Goal: Obtain resource: Obtain resource

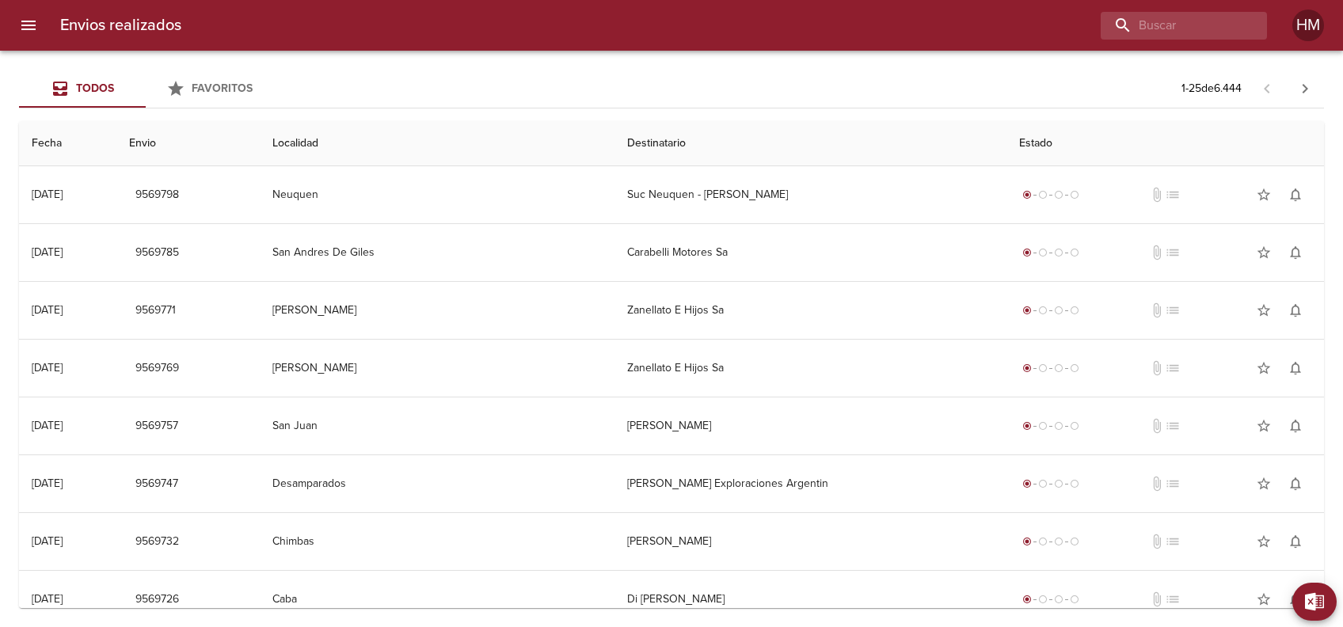
click at [1299, 82] on icon "button" at bounding box center [1305, 88] width 19 height 19
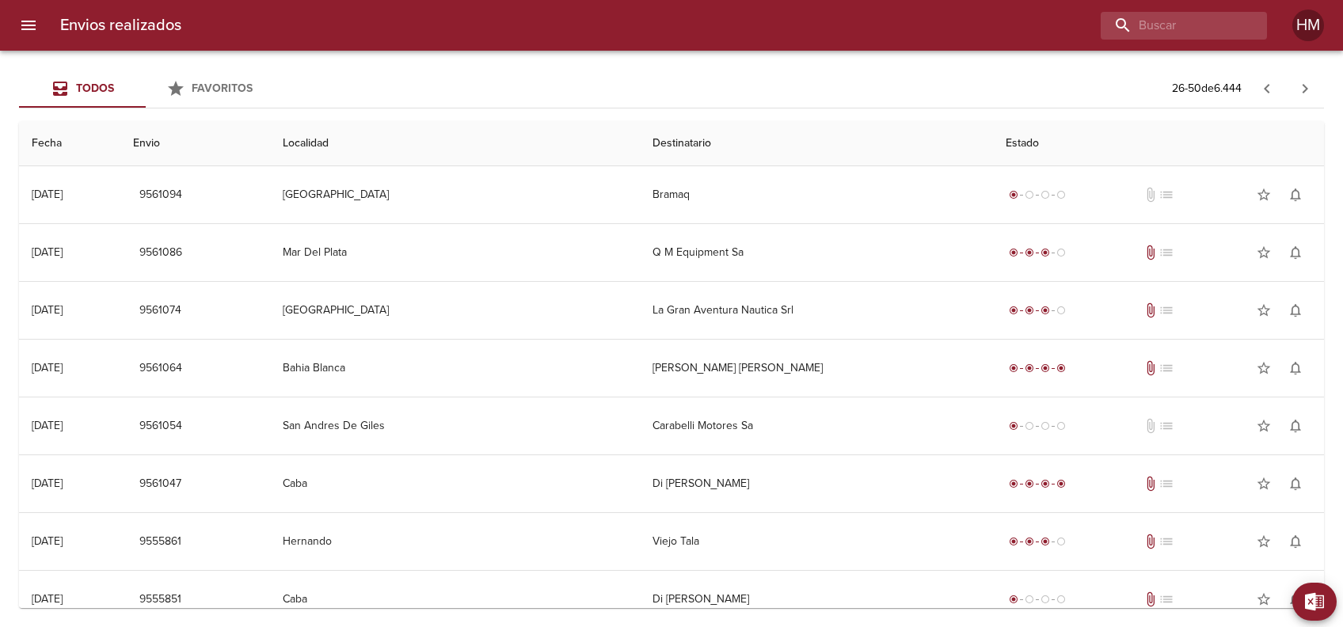
click at [1314, 80] on icon "button" at bounding box center [1305, 88] width 19 height 19
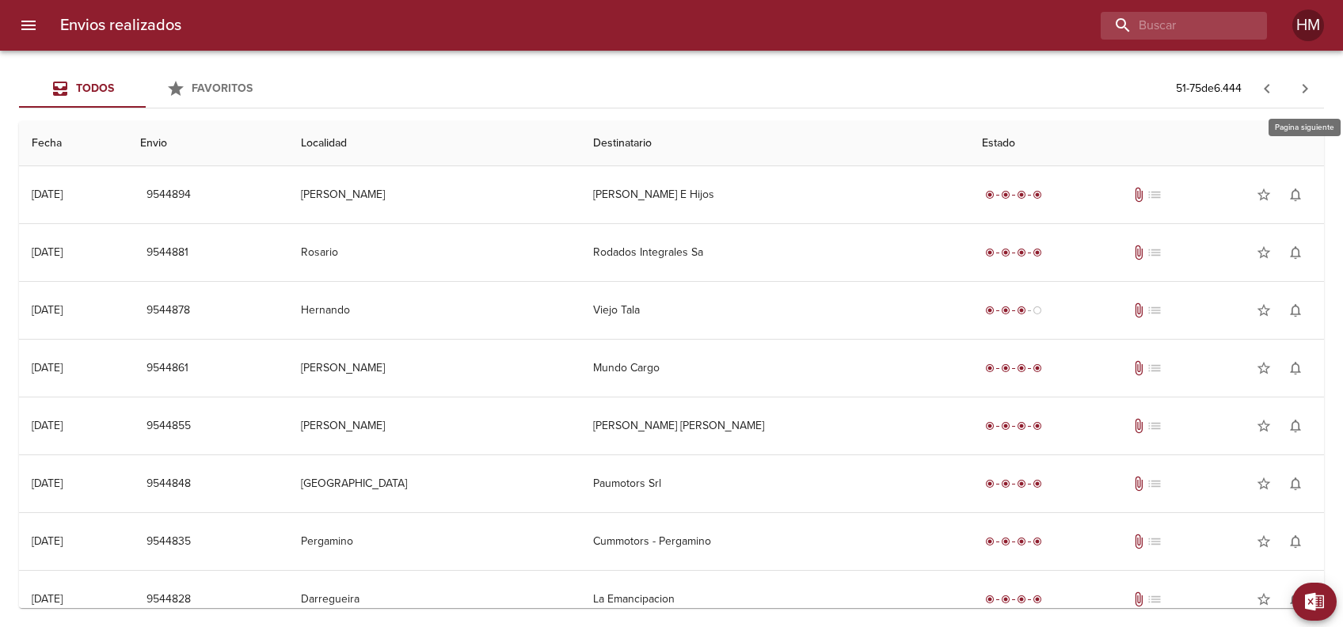
click at [1314, 80] on icon "button" at bounding box center [1305, 88] width 19 height 19
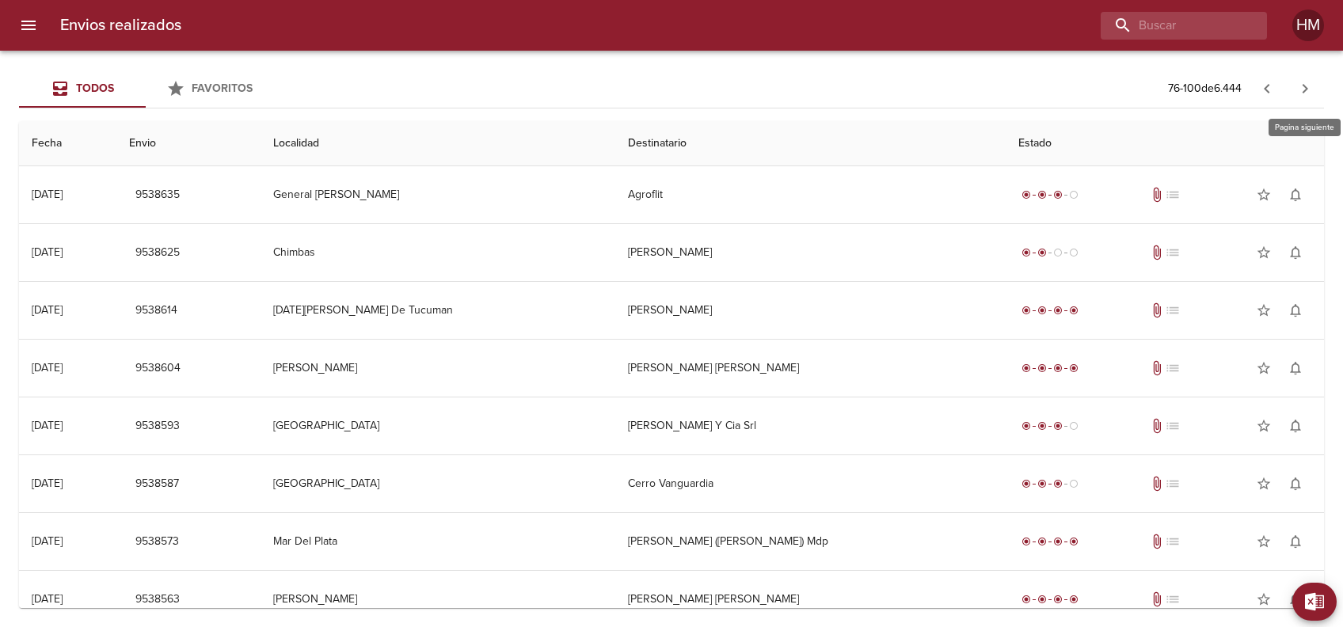
click at [1314, 80] on icon "button" at bounding box center [1305, 88] width 19 height 19
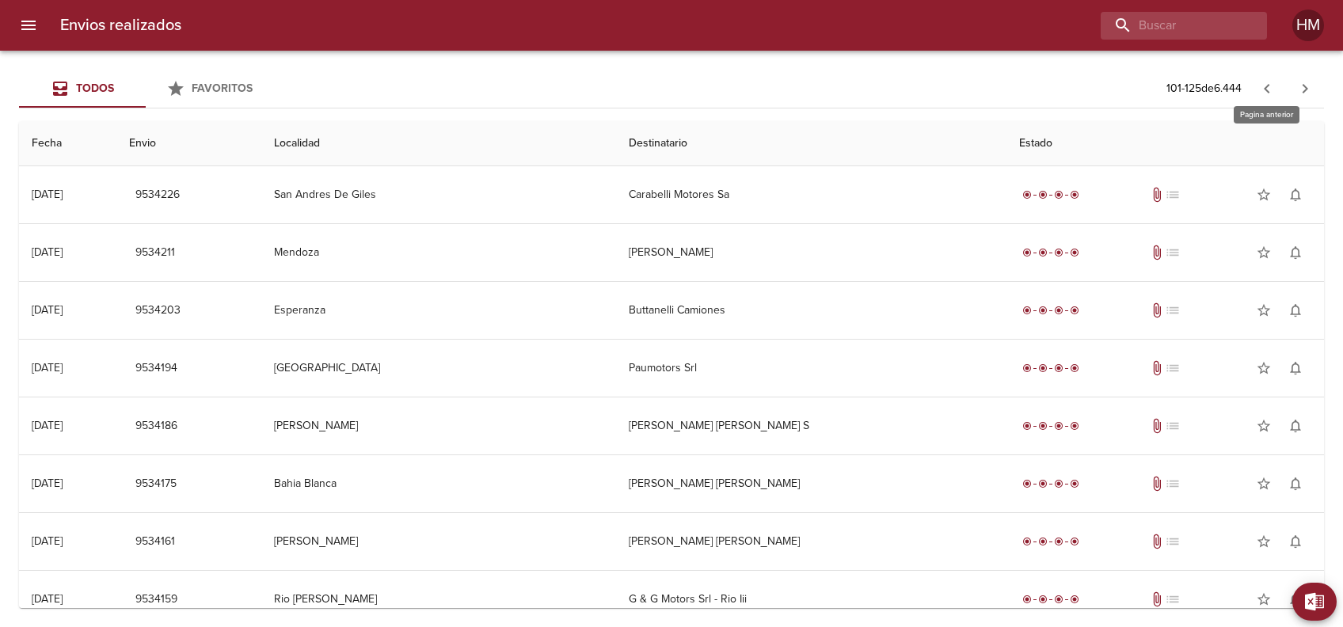
click at [1266, 84] on icon "button" at bounding box center [1267, 88] width 19 height 19
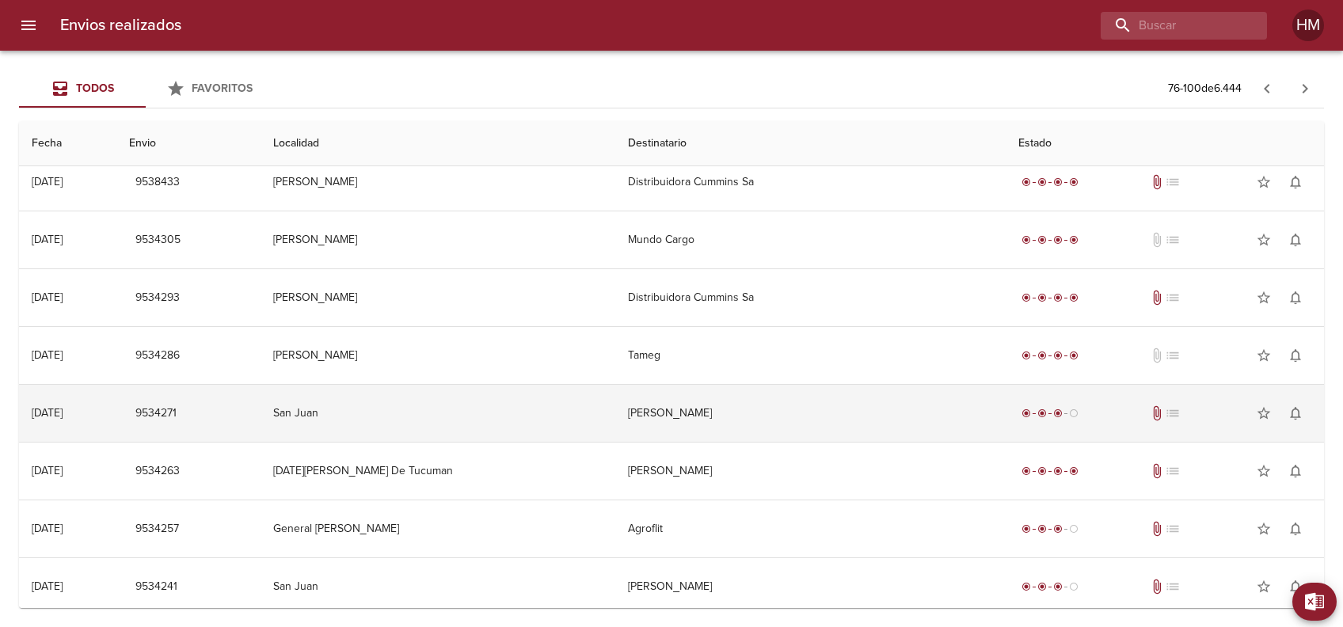
scroll to position [1001, 0]
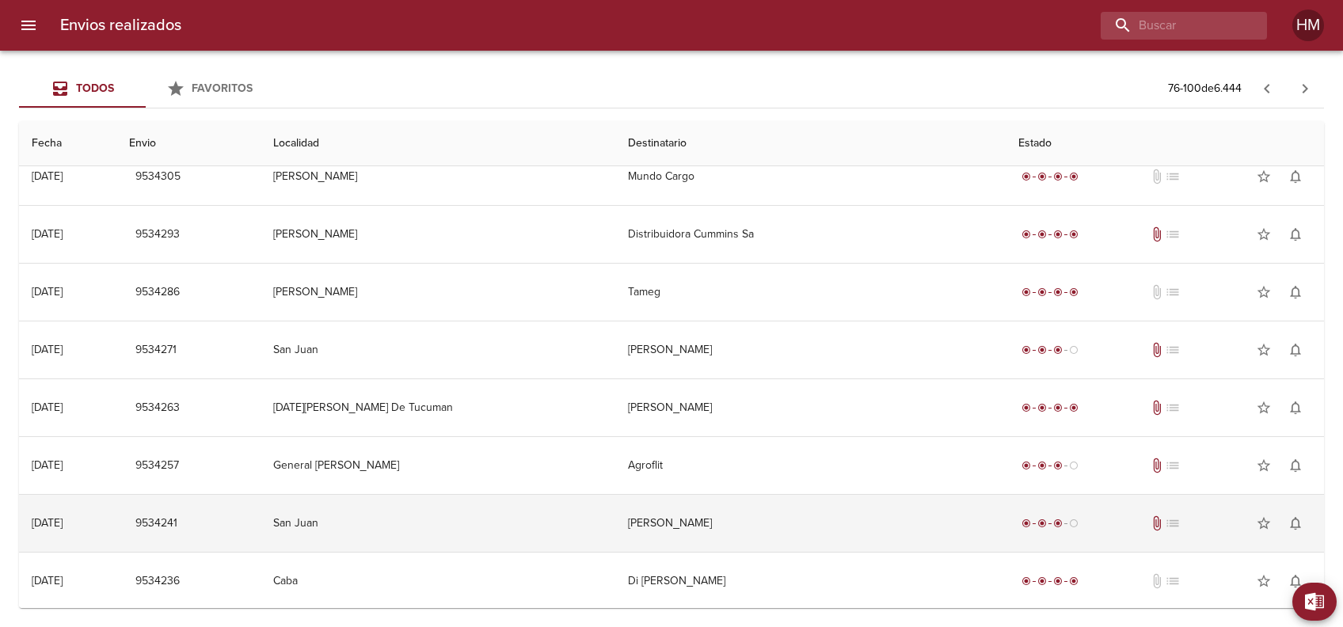
click at [685, 542] on td "[PERSON_NAME]" at bounding box center [810, 523] width 390 height 57
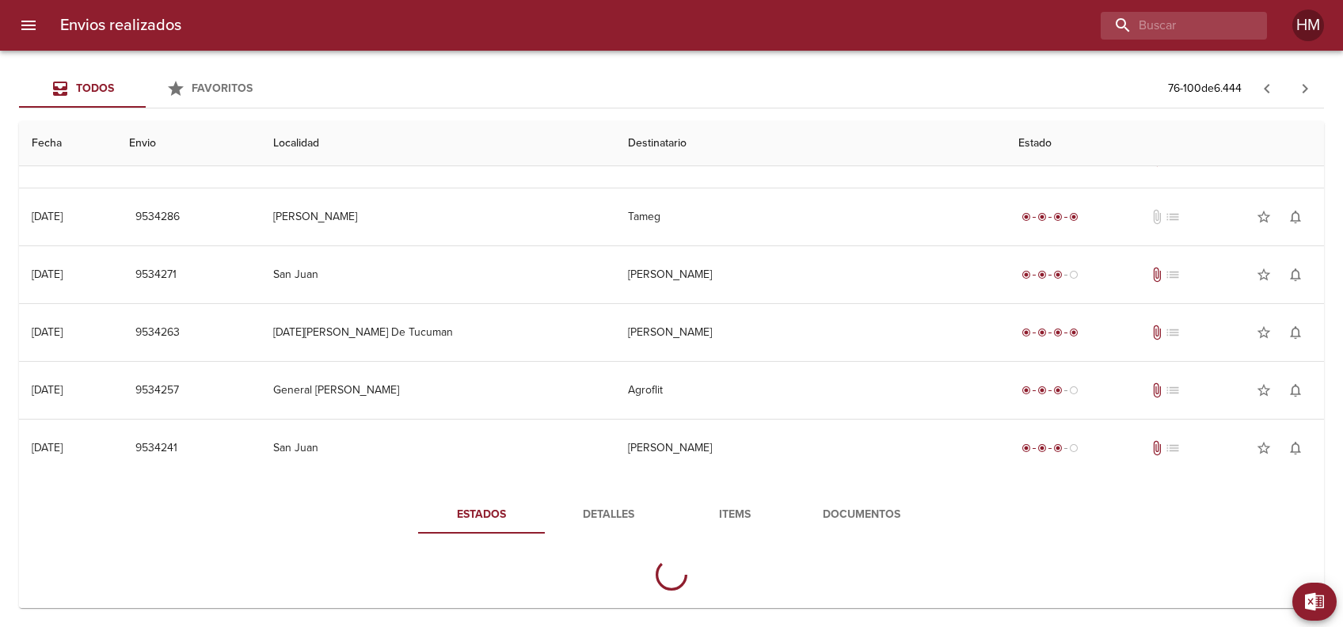
scroll to position [1147, 0]
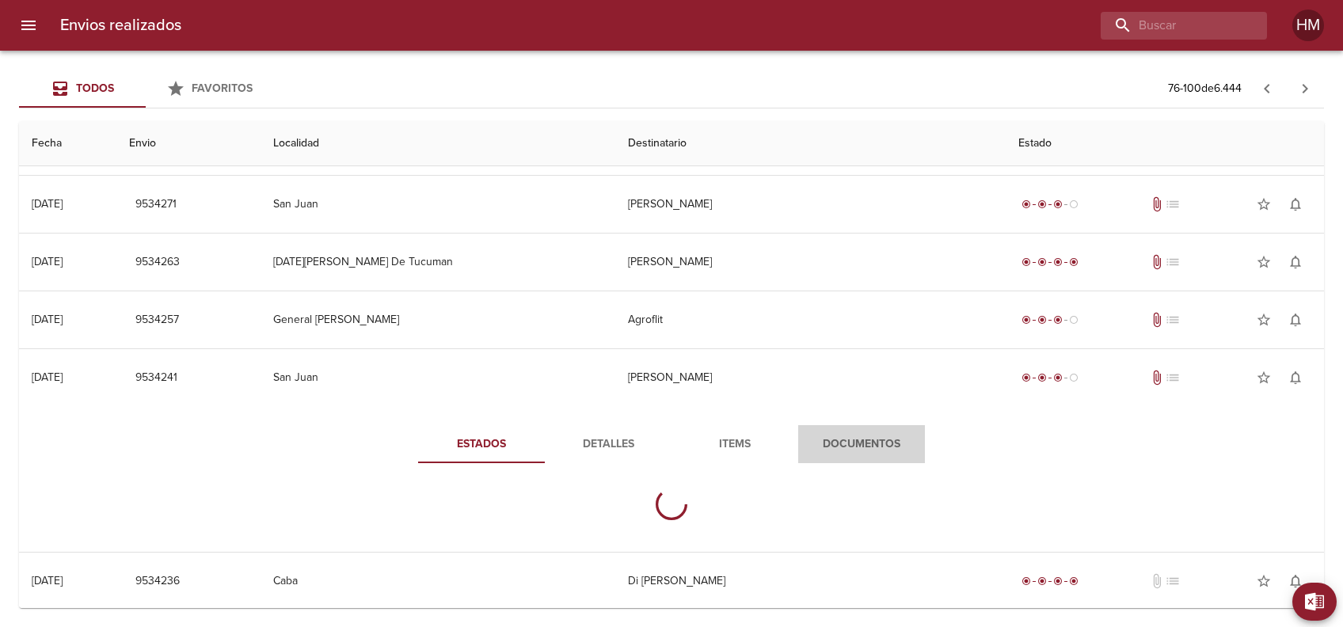
click at [825, 456] on button "Documentos" at bounding box center [861, 444] width 127 height 38
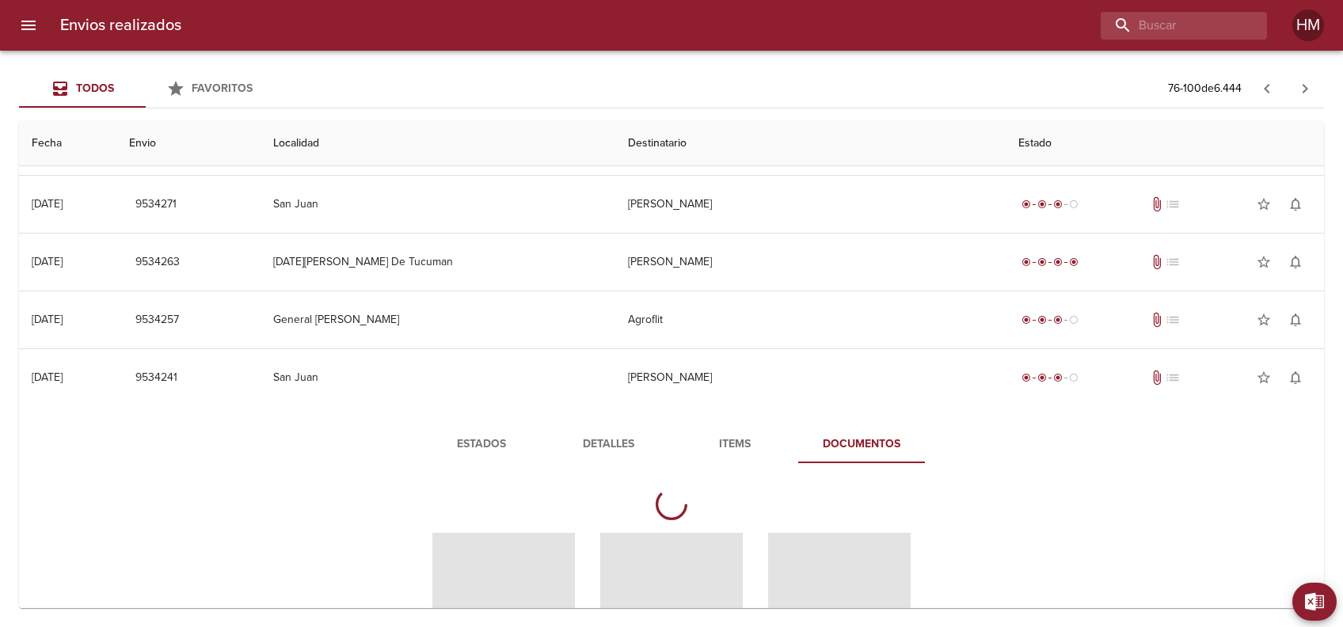
scroll to position [1357, 0]
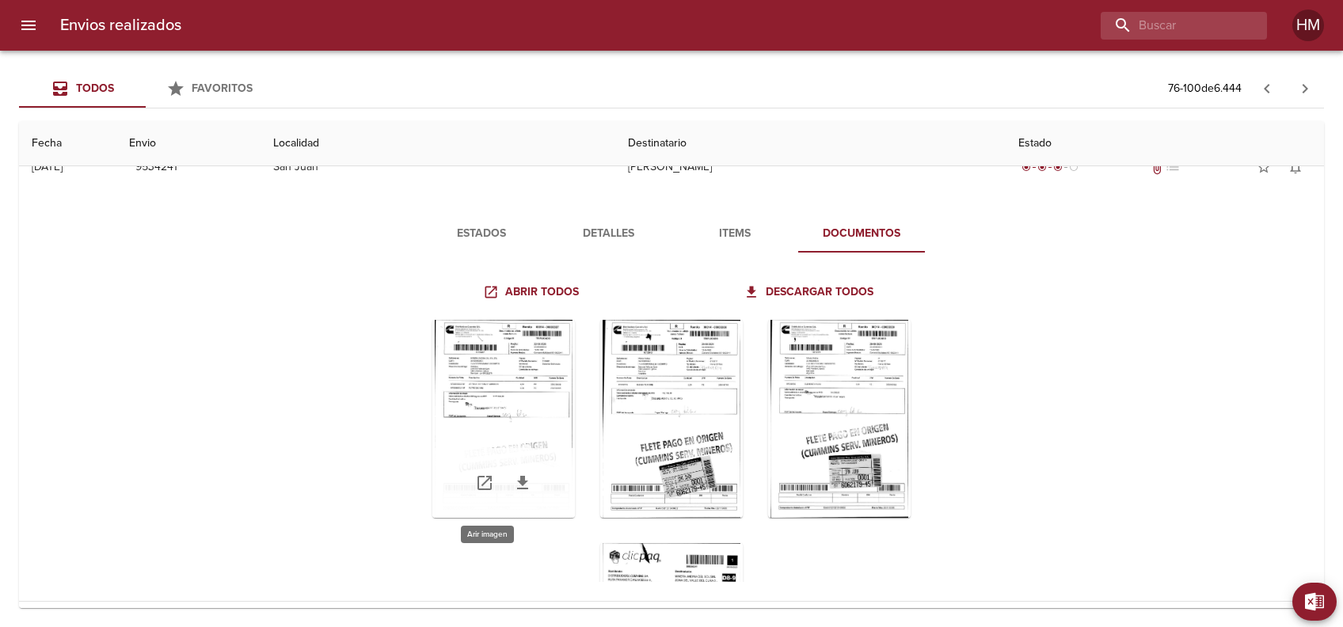
click at [520, 408] on div "Tabla de envíos del cliente" at bounding box center [503, 419] width 143 height 198
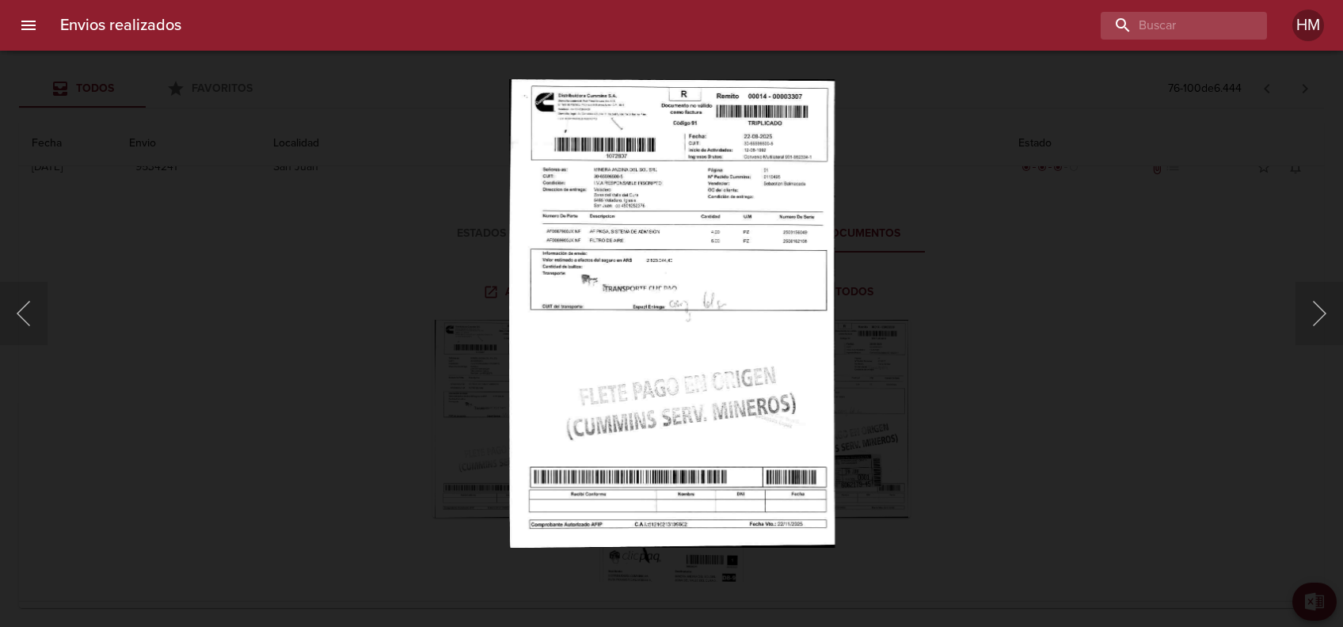
click at [657, 254] on img "Lightbox" at bounding box center [670, 313] width 325 height 469
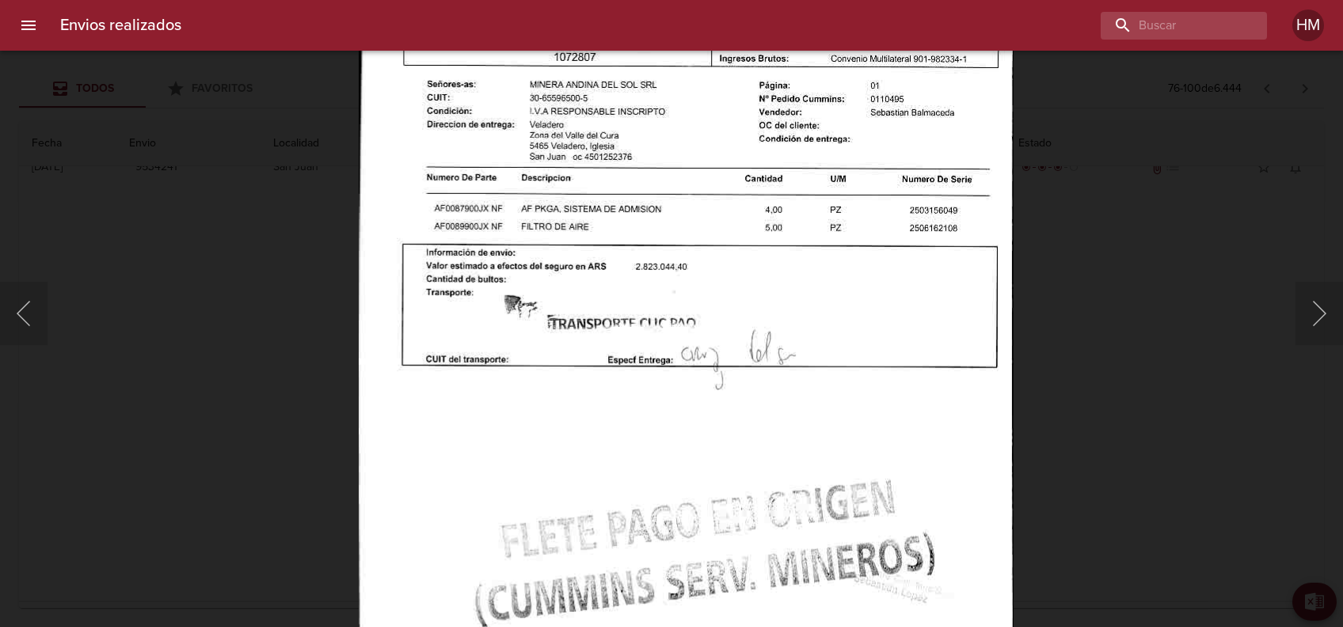
click at [1039, 329] on div "Lightbox" at bounding box center [671, 313] width 1343 height 627
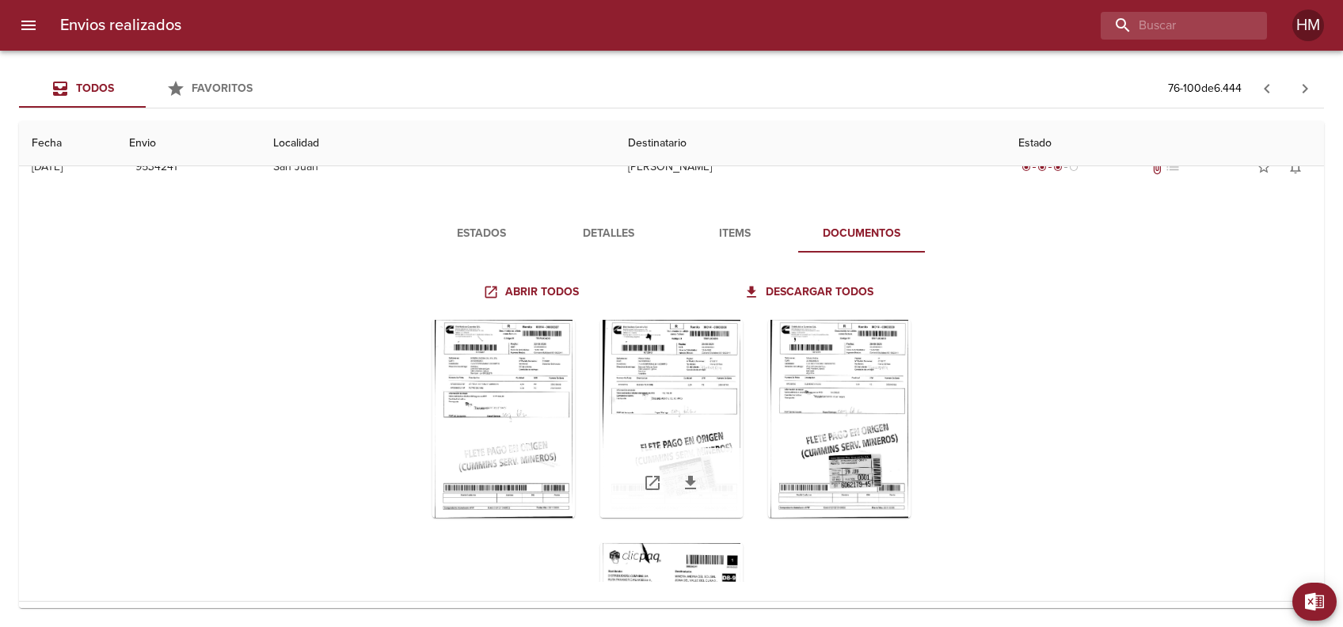
click at [716, 367] on div "Tabla de envíos del cliente" at bounding box center [671, 419] width 143 height 198
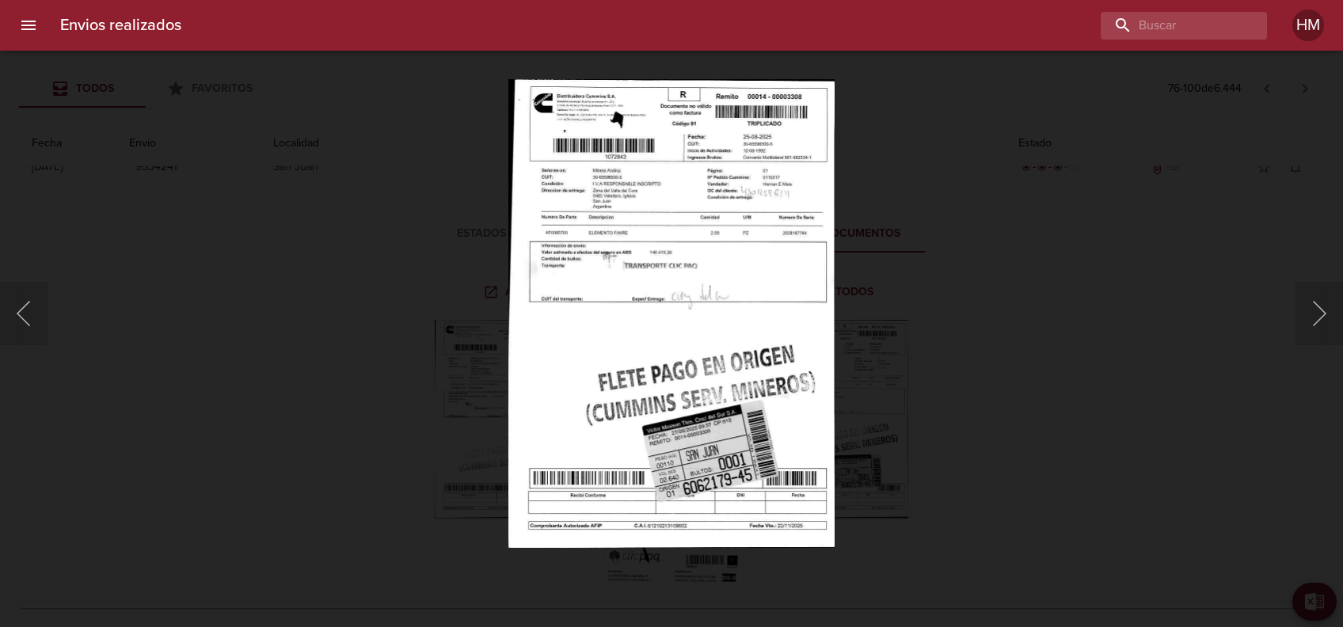
click at [687, 284] on img "Lightbox" at bounding box center [671, 313] width 326 height 469
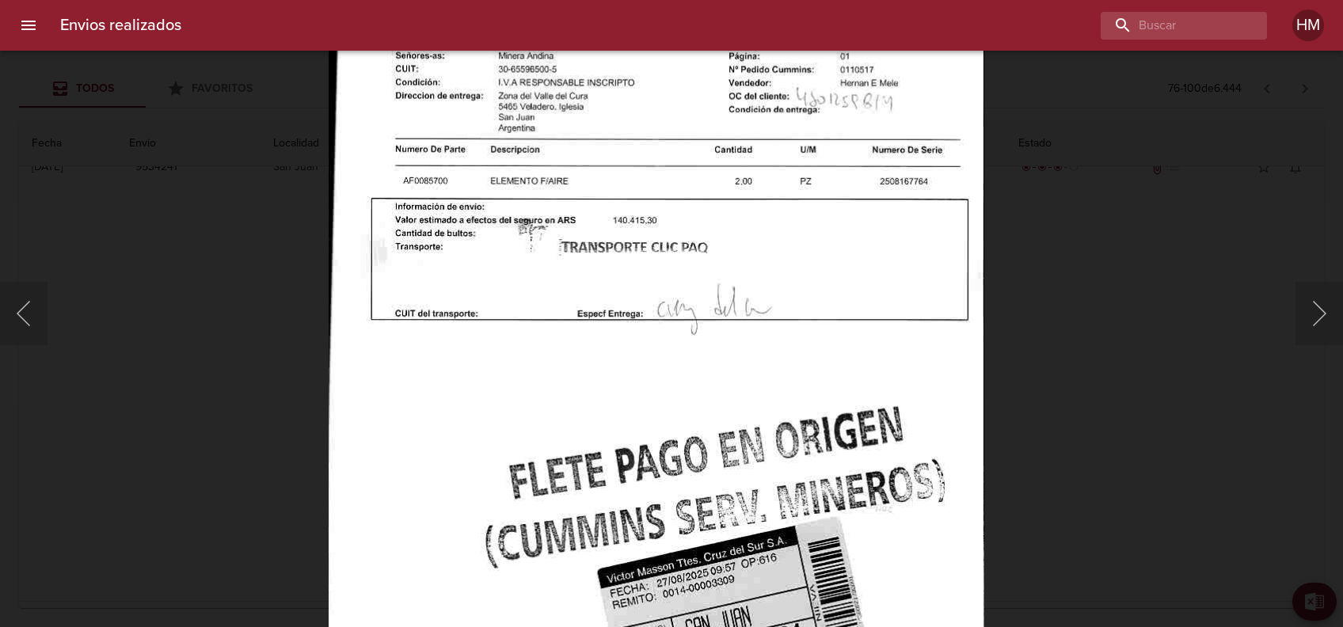
click at [1045, 317] on div "Lightbox" at bounding box center [671, 313] width 1343 height 627
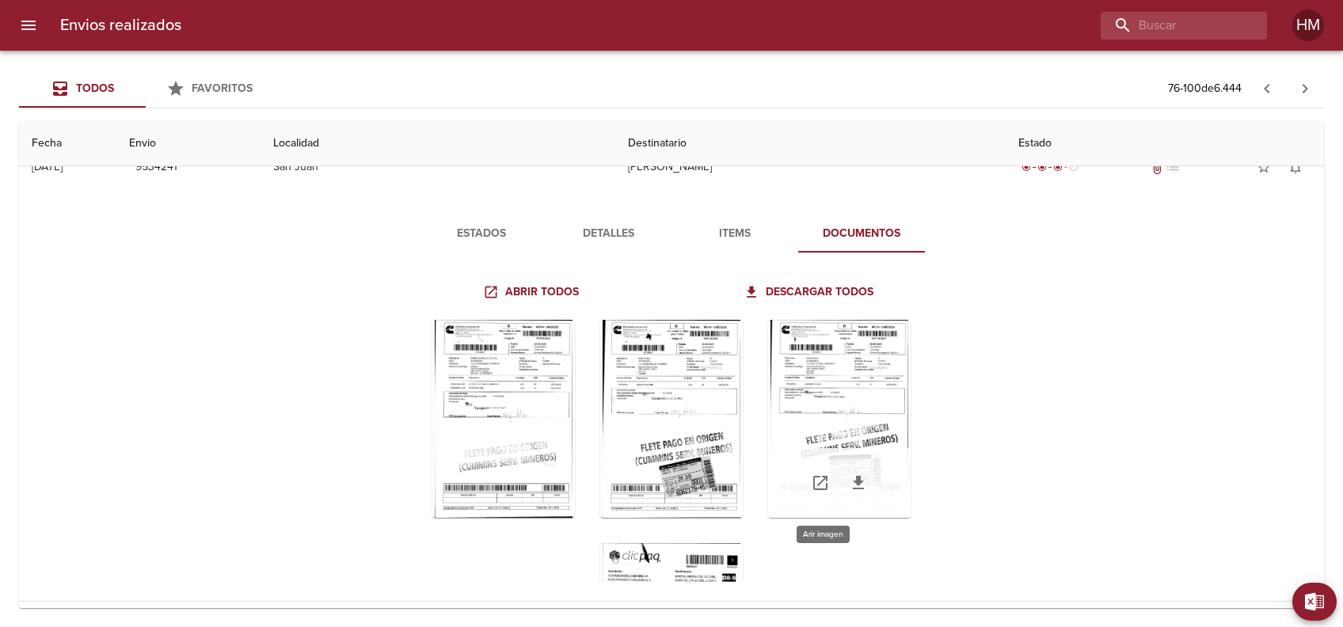
click at [832, 399] on div "Tabla de envíos del cliente" at bounding box center [839, 419] width 143 height 198
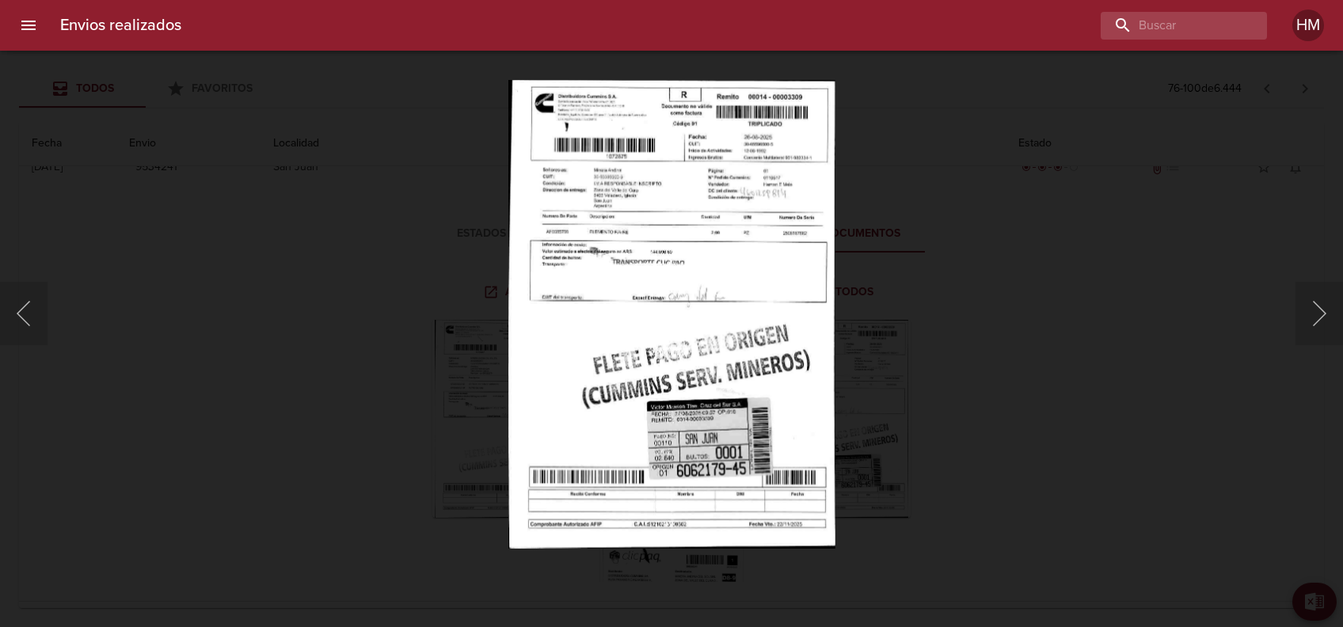
click at [651, 271] on img "Lightbox" at bounding box center [671, 313] width 327 height 469
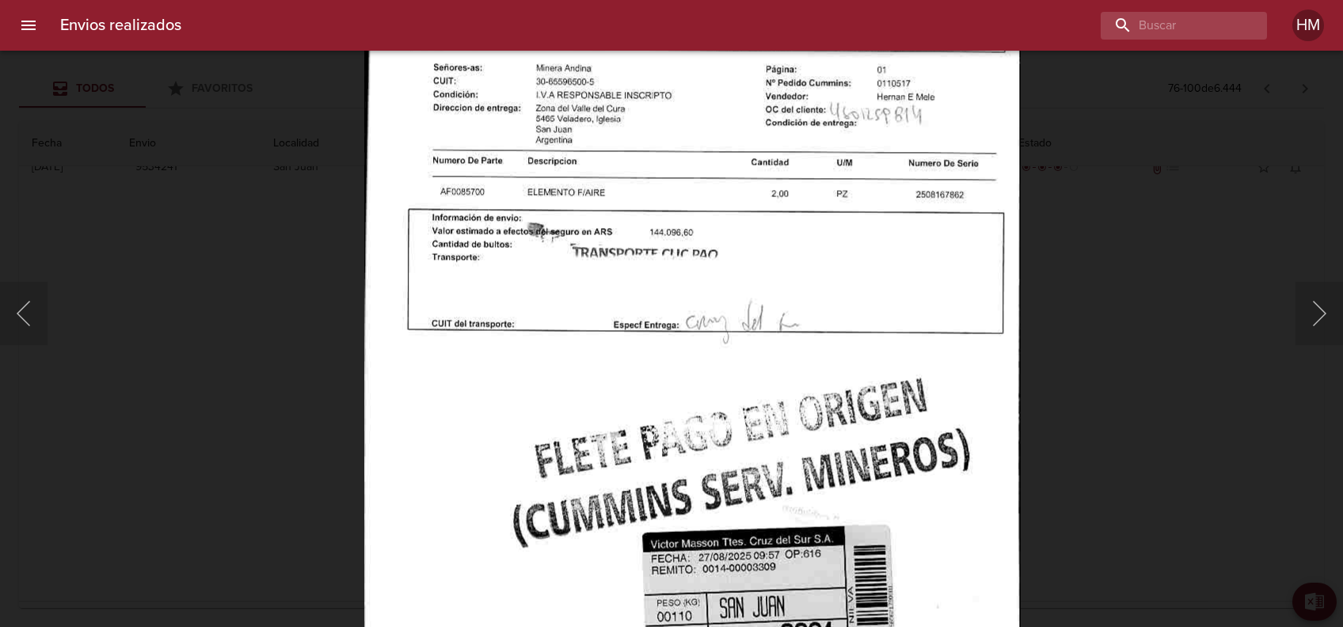
click at [1025, 325] on div "Lightbox" at bounding box center [671, 313] width 1343 height 627
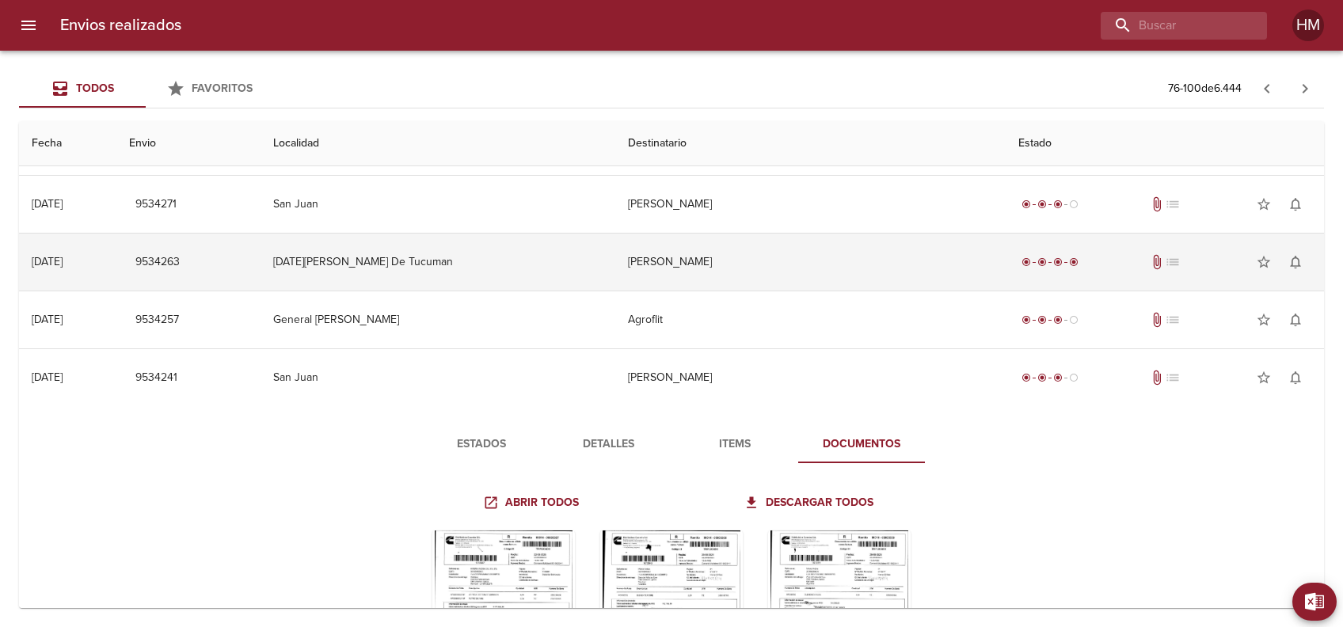
scroll to position [1041, 0]
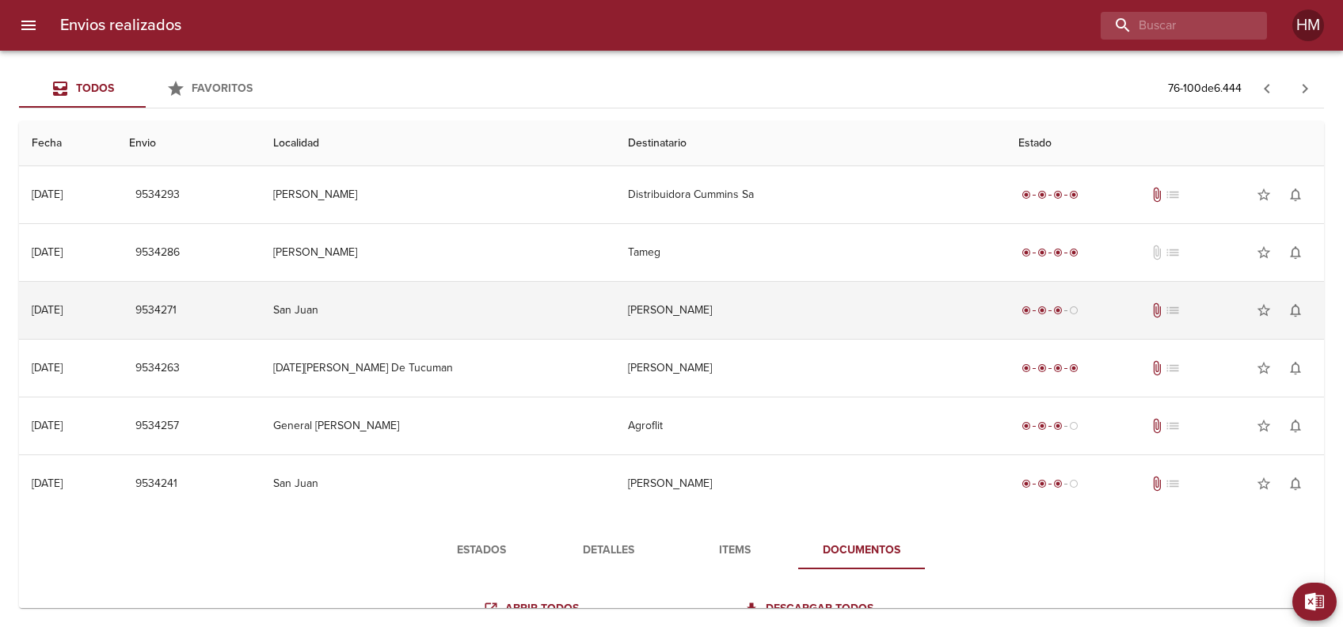
click at [646, 301] on td "[PERSON_NAME]" at bounding box center [810, 310] width 390 height 57
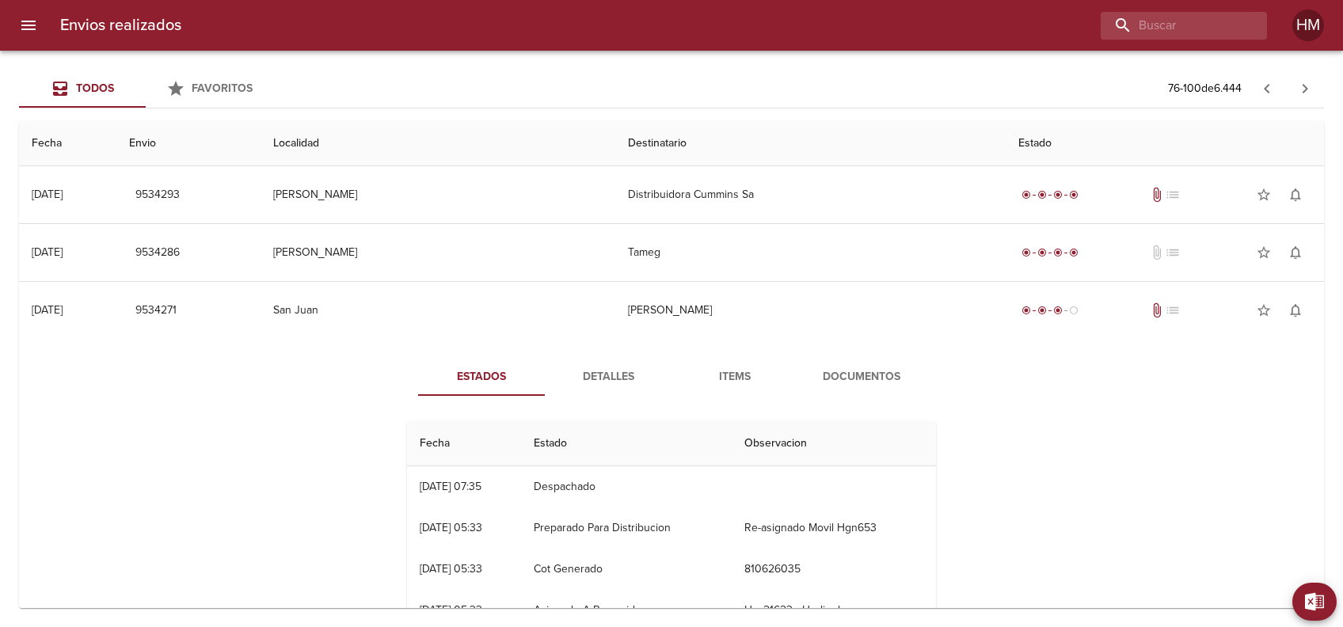
click at [828, 362] on button "Documentos" at bounding box center [861, 377] width 127 height 38
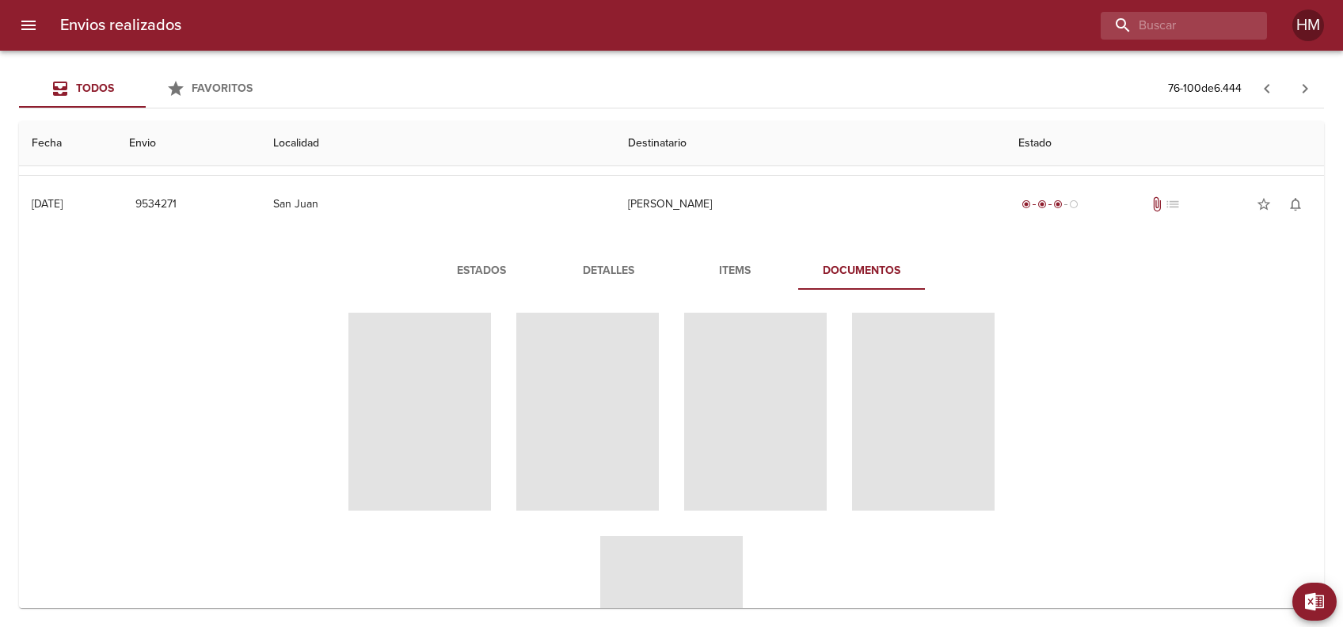
scroll to position [0, 0]
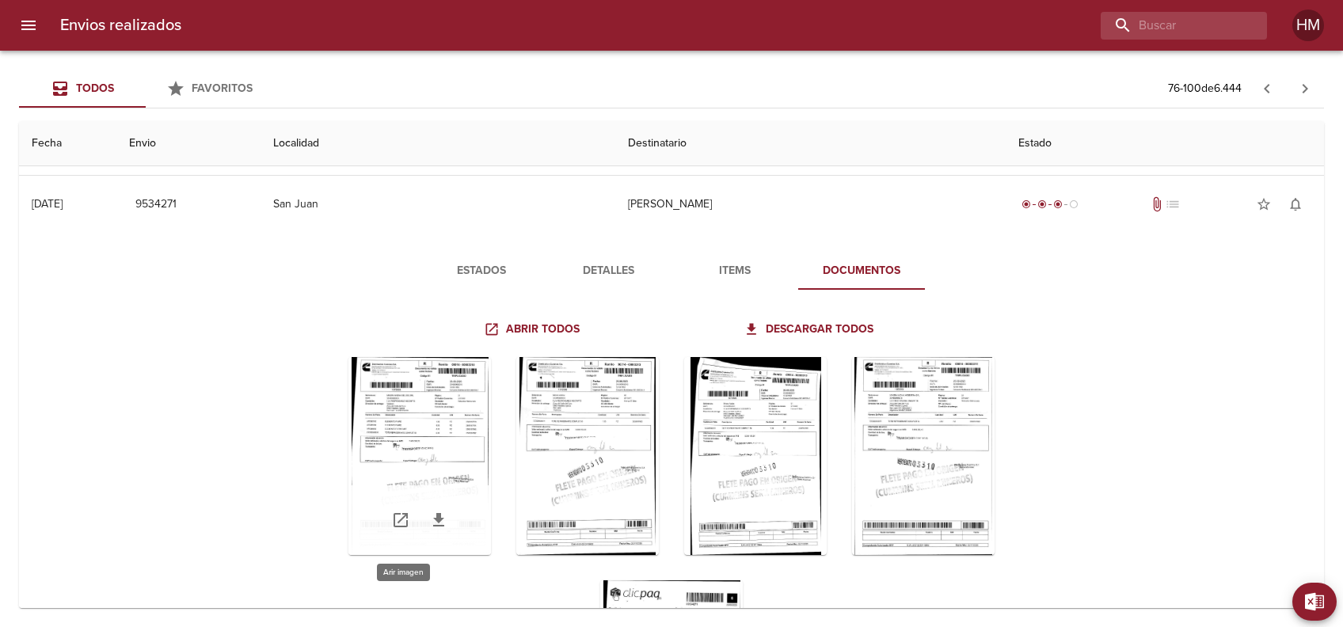
click at [427, 407] on div "Tabla de envíos del cliente" at bounding box center [419, 456] width 143 height 198
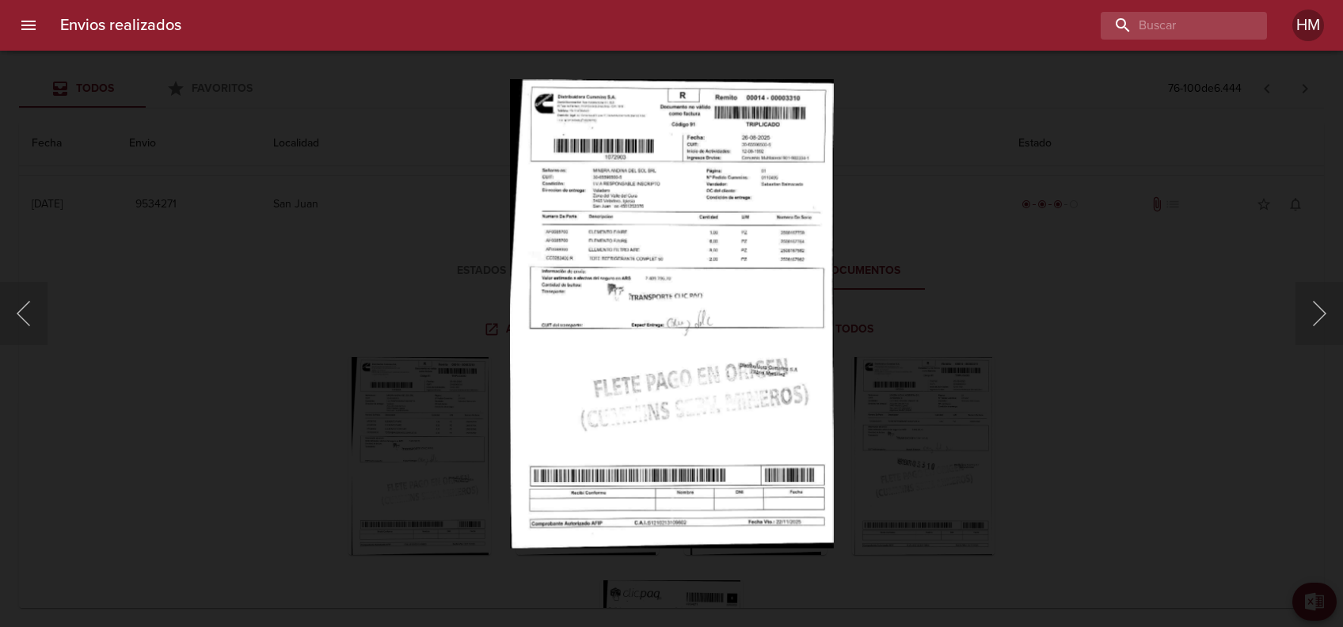
click at [628, 283] on img "Lightbox" at bounding box center [672, 313] width 324 height 469
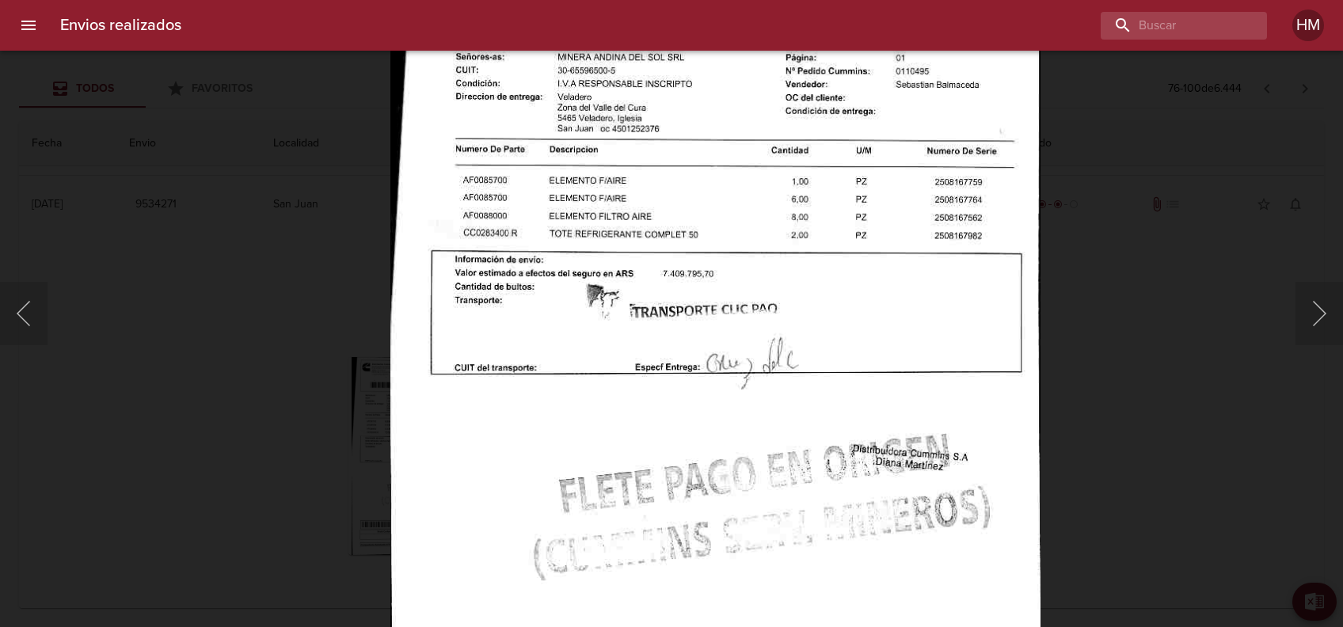
click at [1144, 349] on div "Lightbox" at bounding box center [671, 313] width 1343 height 627
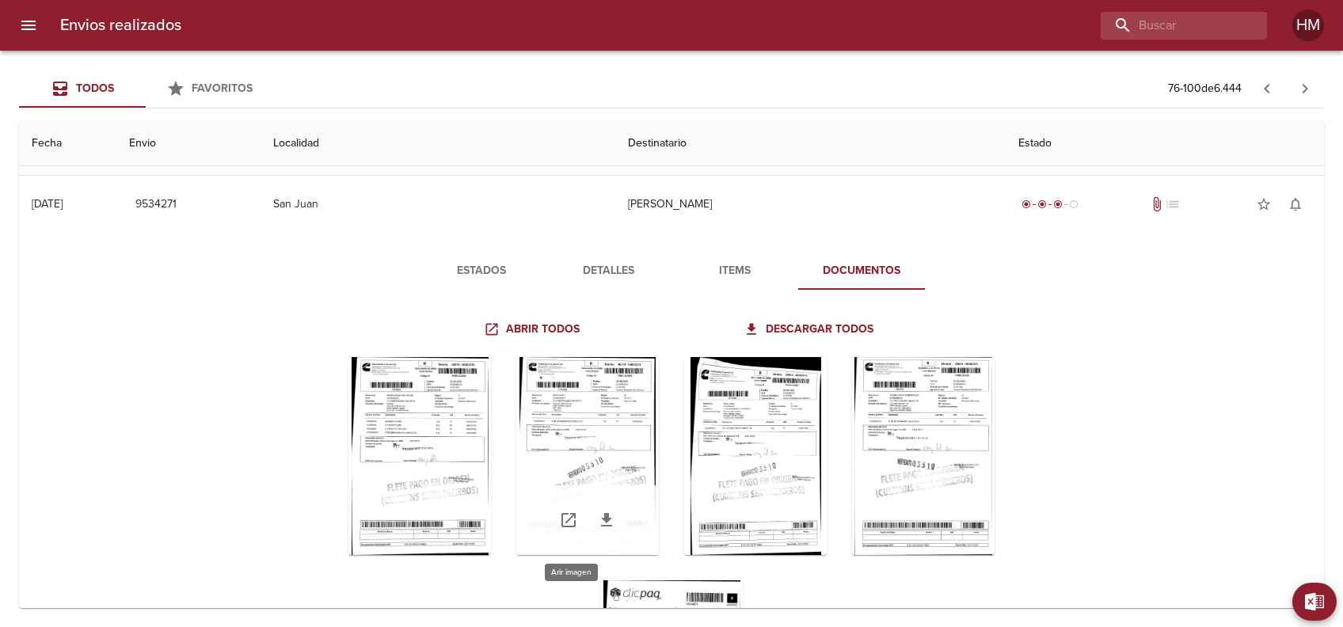
click at [577, 416] on div "Tabla de envíos del cliente" at bounding box center [587, 456] width 143 height 198
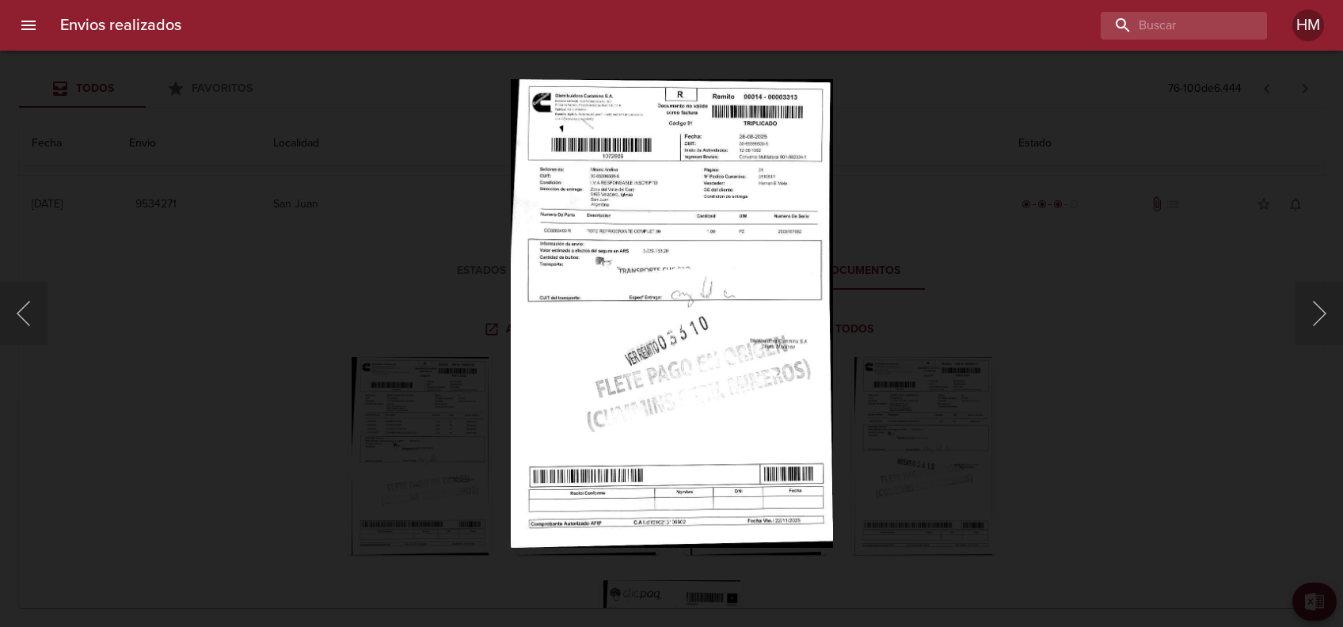
click at [627, 302] on img "Lightbox" at bounding box center [672, 313] width 322 height 469
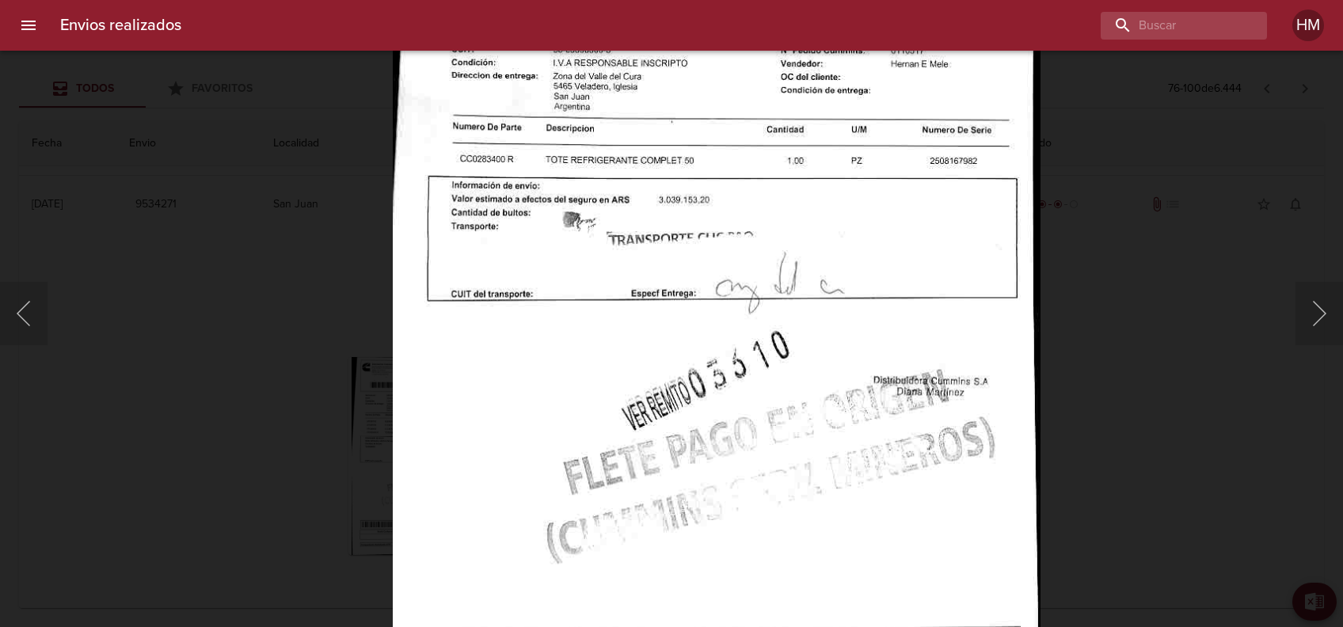
click at [1096, 296] on div "Lightbox" at bounding box center [671, 313] width 1343 height 627
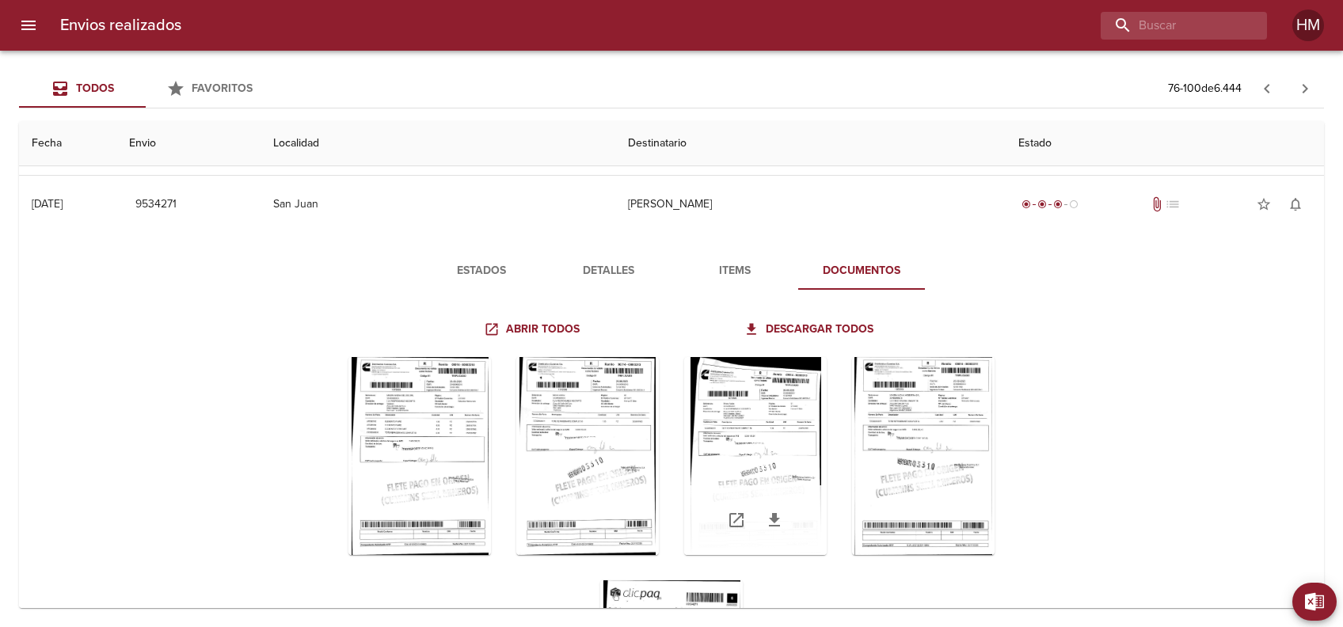
click at [736, 405] on div "Tabla de envíos del cliente" at bounding box center [755, 456] width 143 height 198
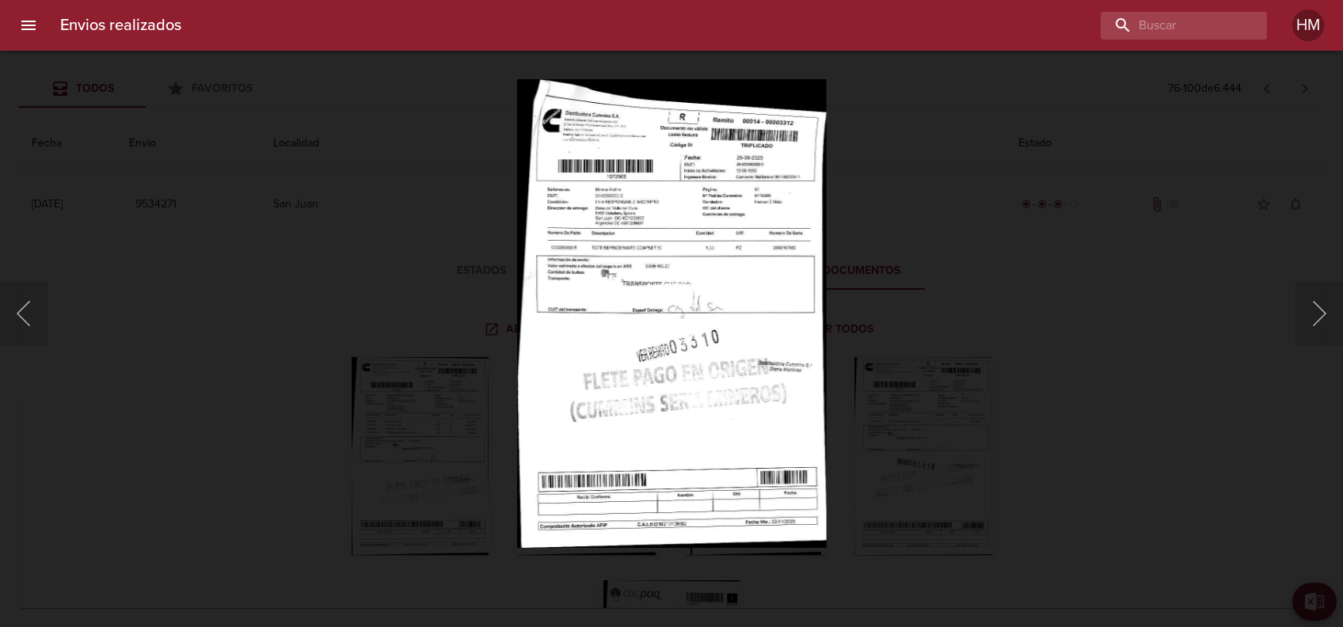
click at [611, 260] on img "Lightbox" at bounding box center [671, 313] width 309 height 469
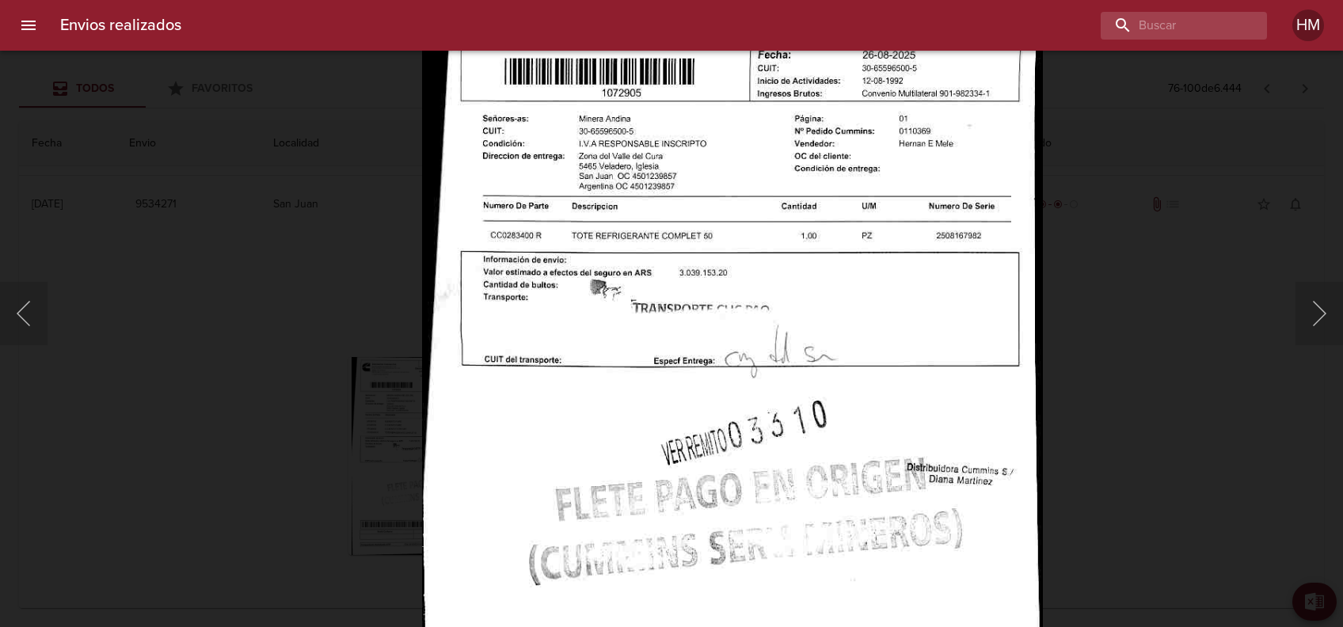
click at [1088, 338] on div "Lightbox" at bounding box center [671, 313] width 1343 height 627
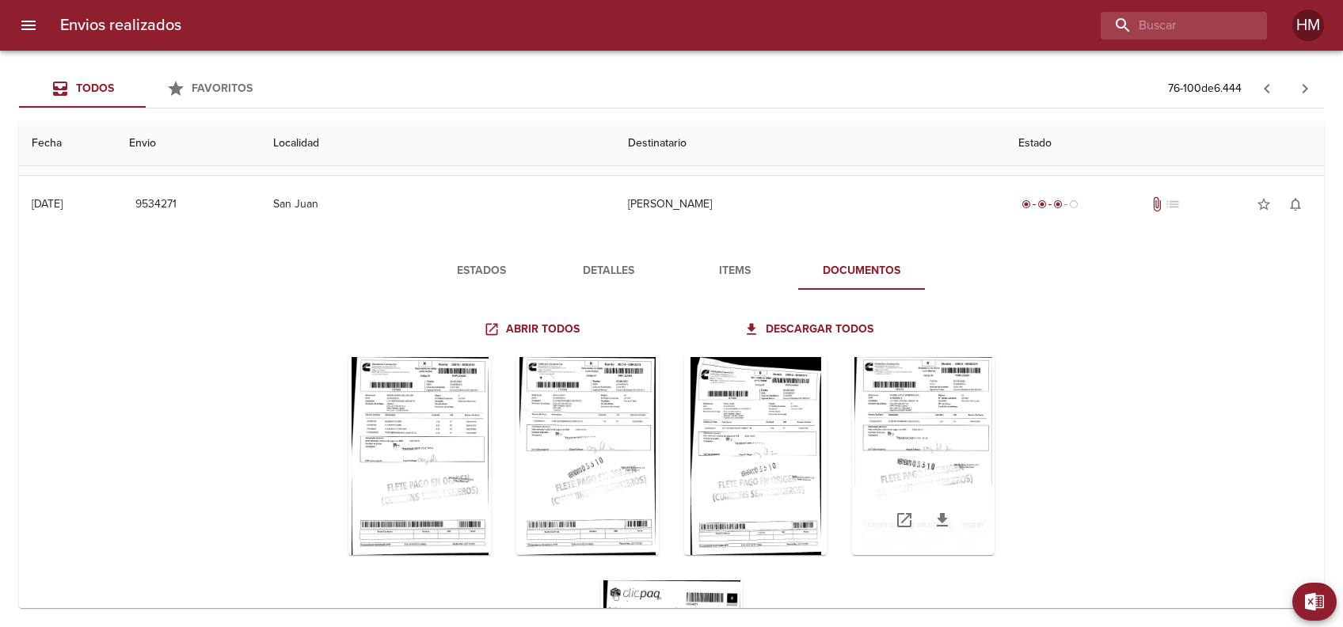
click at [901, 422] on div "Tabla de envíos del cliente" at bounding box center [923, 456] width 143 height 198
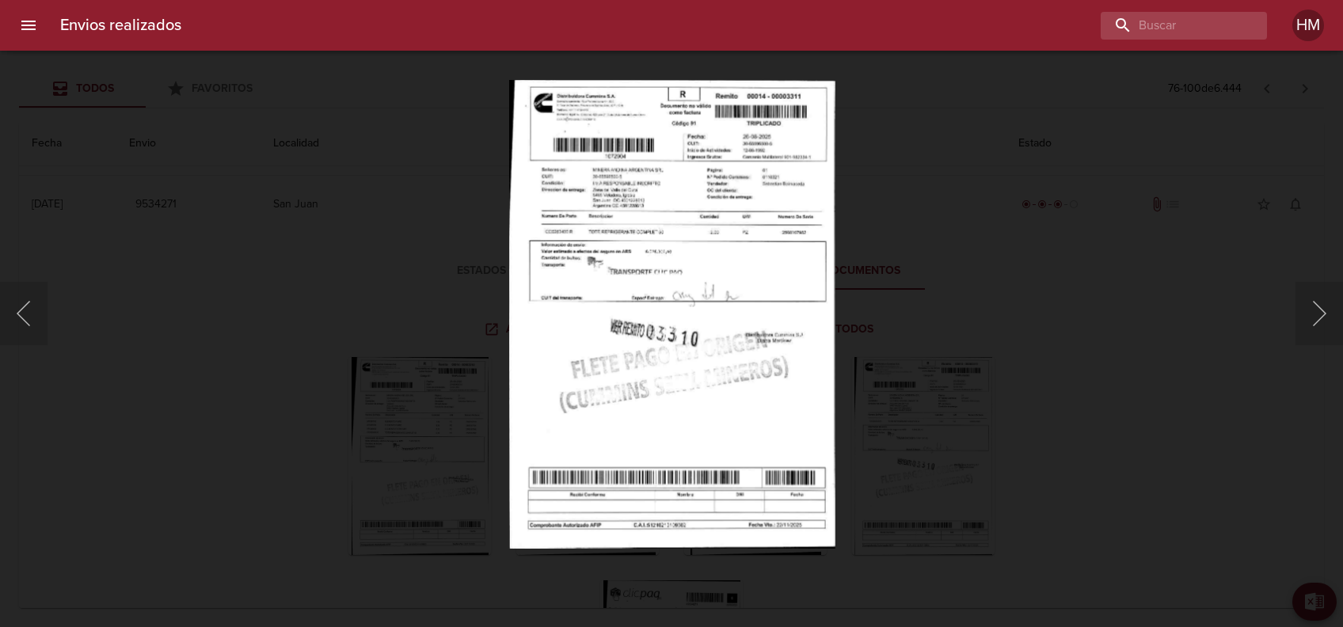
click at [720, 276] on img "Lightbox" at bounding box center [671, 313] width 326 height 469
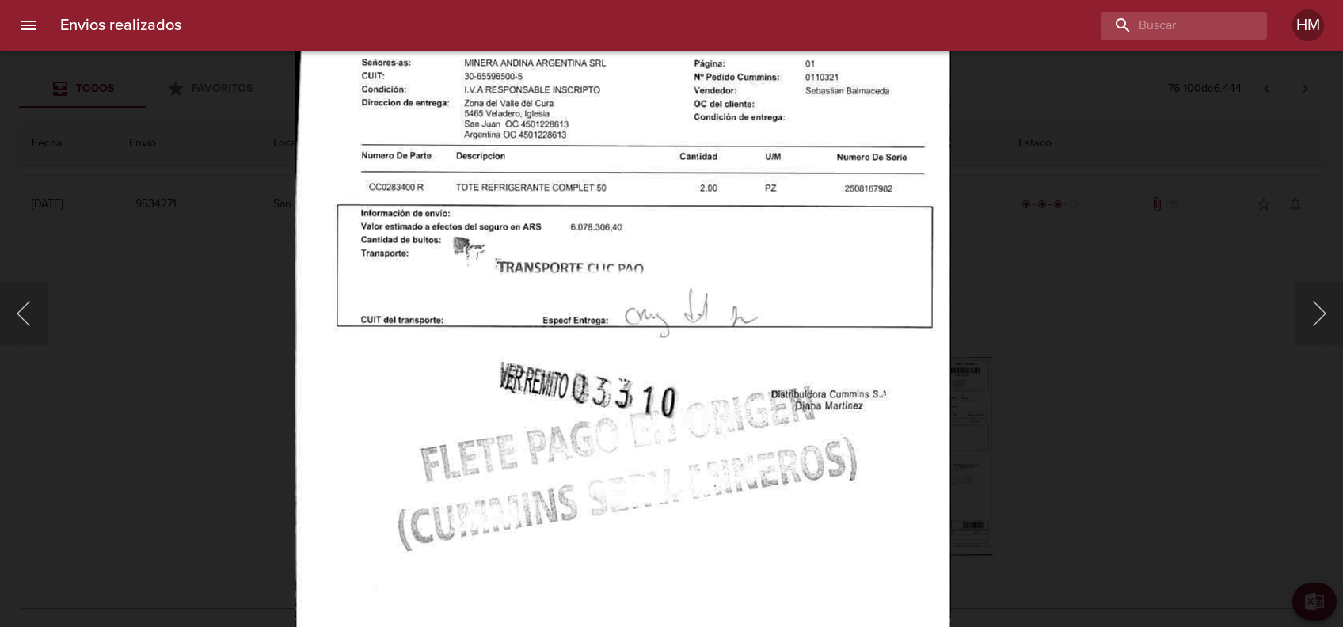
click at [1079, 318] on div "Lightbox" at bounding box center [671, 313] width 1343 height 627
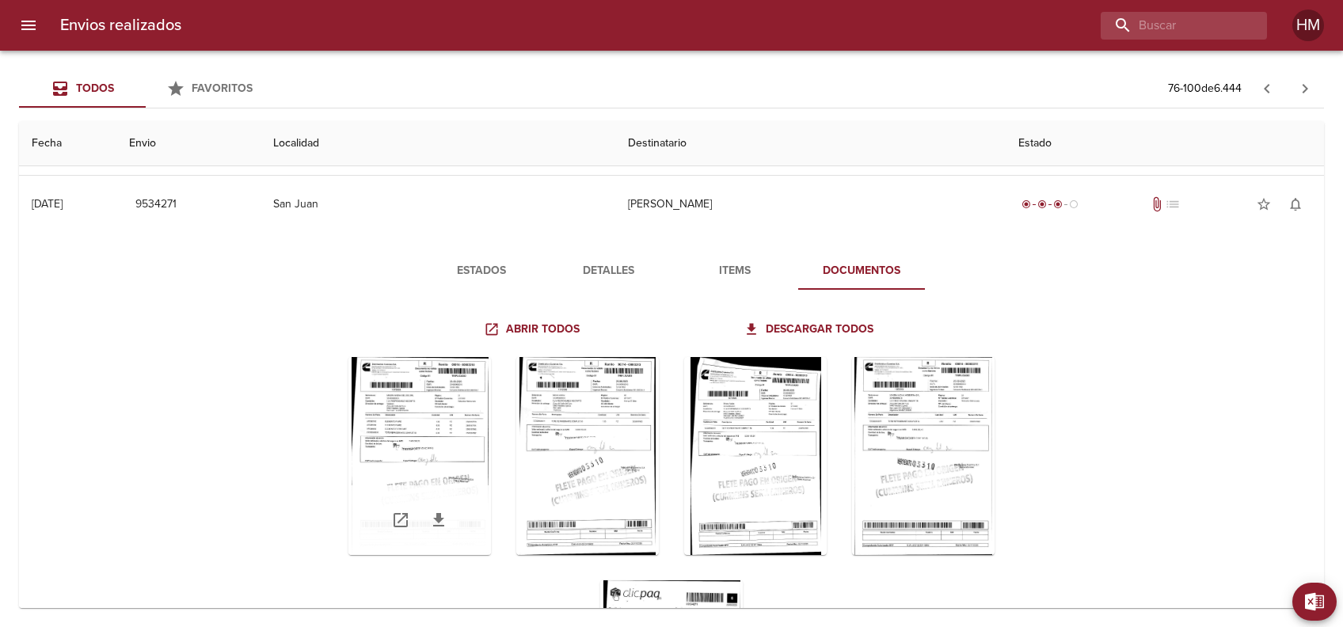
click at [429, 524] on icon "Tabla de envíos del cliente" at bounding box center [438, 520] width 19 height 19
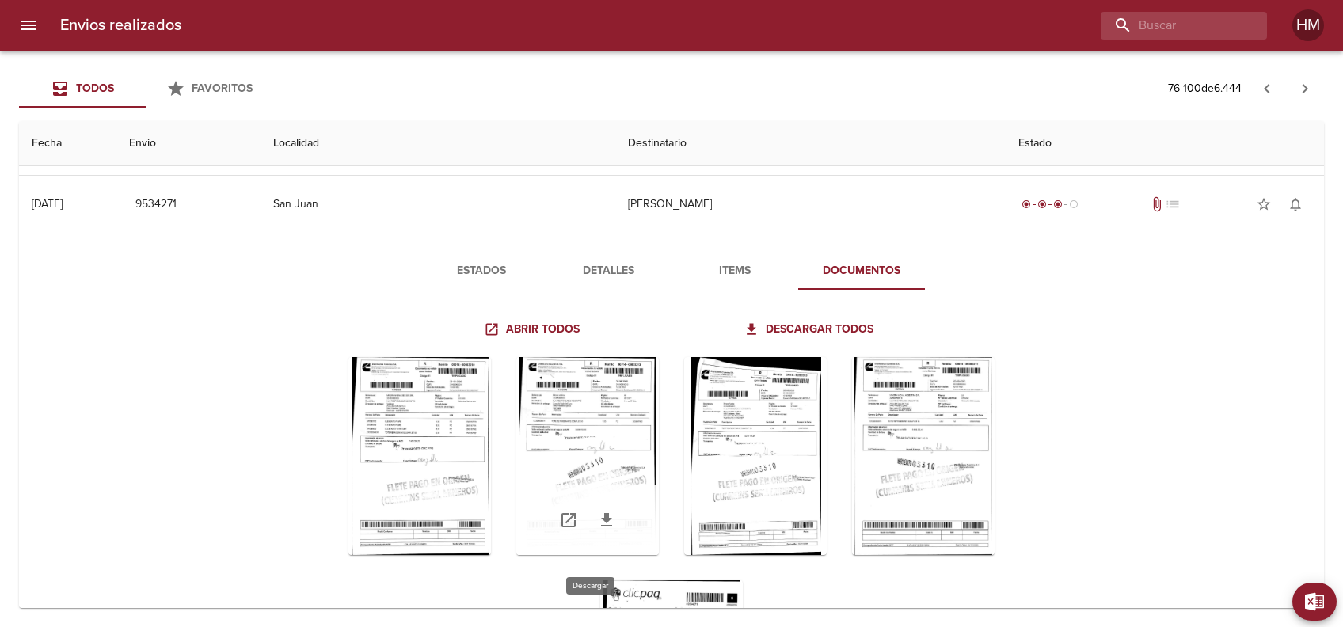
click at [601, 516] on icon "Tabla de envíos del cliente" at bounding box center [606, 519] width 11 height 13
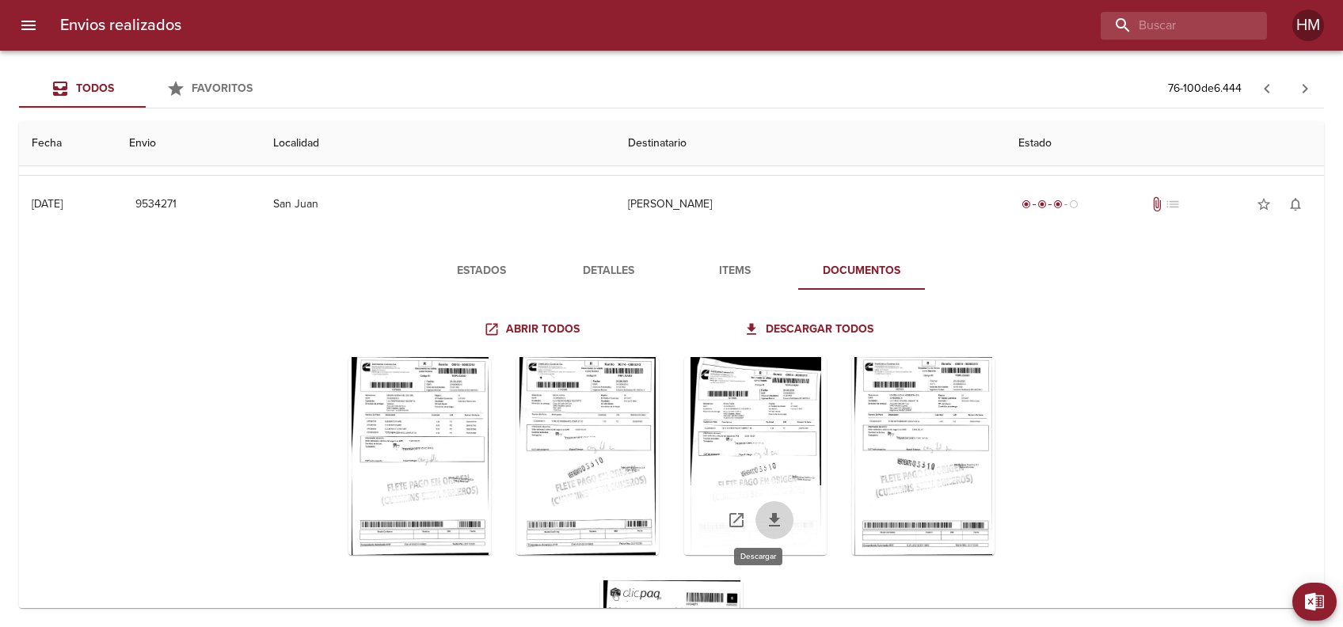
click at [765, 520] on icon "Tabla de envíos del cliente" at bounding box center [774, 520] width 19 height 19
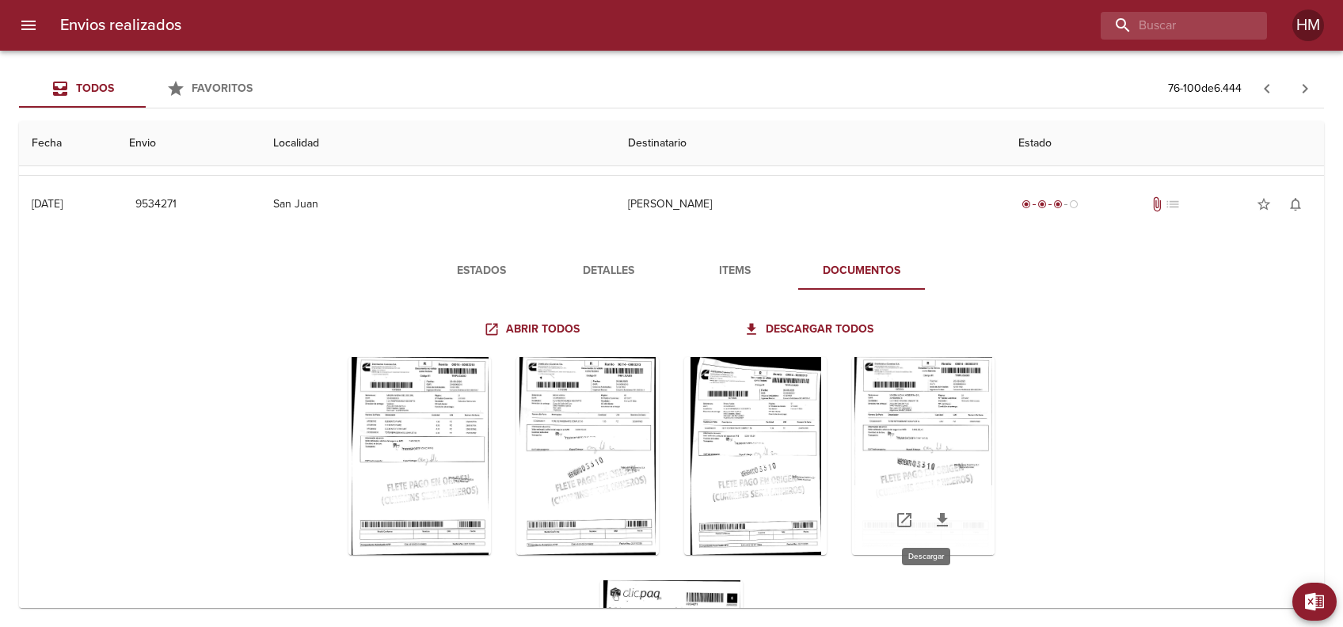
click at [933, 518] on icon "Tabla de envíos del cliente" at bounding box center [942, 520] width 19 height 19
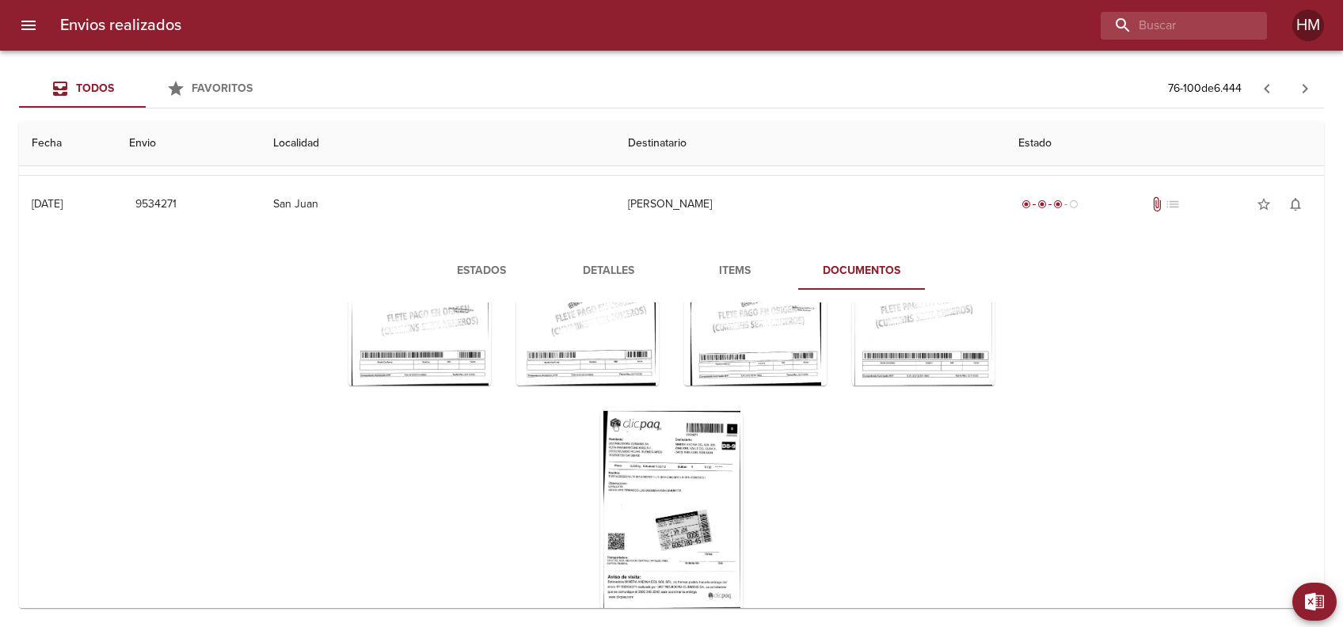
scroll to position [171, 0]
click at [685, 576] on icon "Tabla de envíos del cliente" at bounding box center [690, 571] width 11 height 13
